Goal: Communication & Community: Connect with others

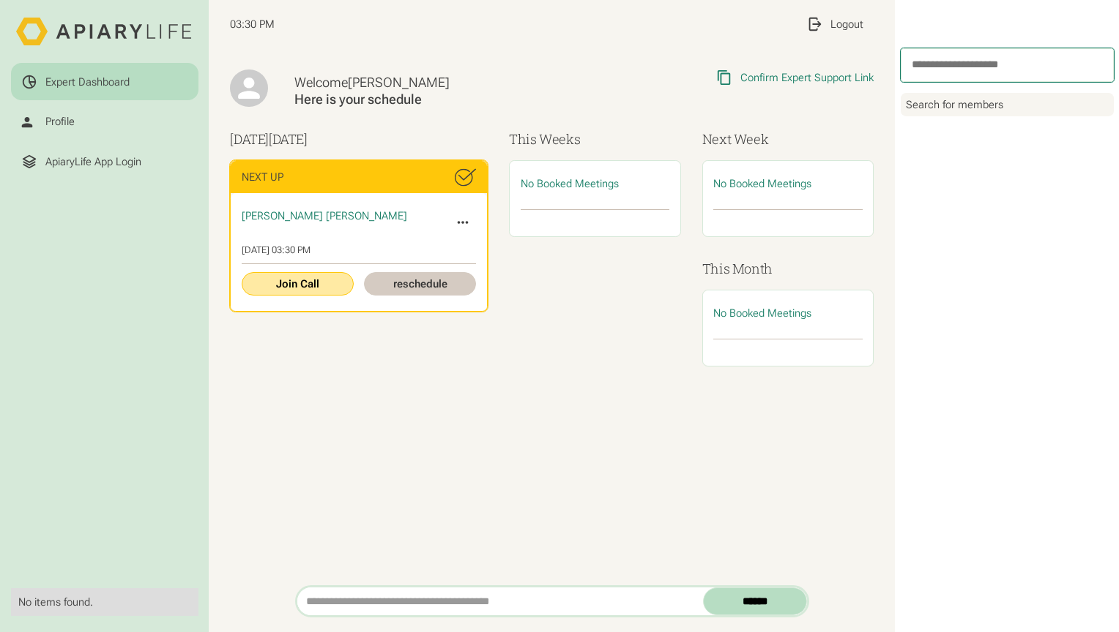
click at [272, 277] on link "Join Call" at bounding box center [298, 283] width 112 height 23
